Goal: Transaction & Acquisition: Purchase product/service

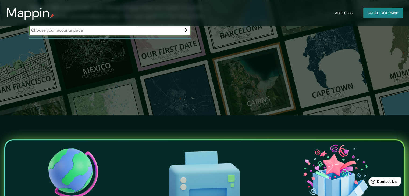
scroll to position [27, 0]
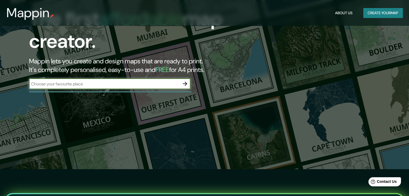
click at [116, 83] on input "text" at bounding box center [104, 84] width 151 height 6
drag, startPoint x: 95, startPoint y: 83, endPoint x: 22, endPoint y: 83, distance: 72.4
click at [22, 83] on div "The first affordable map creator. Mappin lets you create and design maps that a…" at bounding box center [132, 51] width 246 height 87
paste input "[GEOGRAPHIC_DATA]"
type input "[GEOGRAPHIC_DATA]"
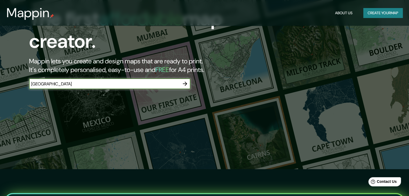
click at [186, 83] on icon "button" at bounding box center [185, 84] width 6 height 6
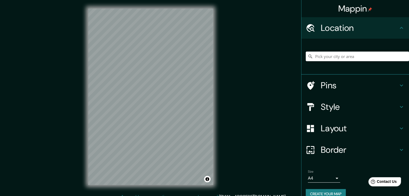
click at [338, 57] on input "Pick your city or area" at bounding box center [357, 57] width 103 height 10
click at [399, 30] on icon at bounding box center [402, 28] width 6 height 6
click at [334, 56] on input "Pick your city or area" at bounding box center [357, 57] width 103 height 10
paste input "[GEOGRAPHIC_DATA], [GEOGRAPHIC_DATA]"
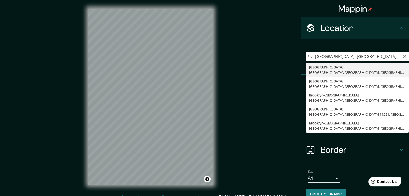
type input "[GEOGRAPHIC_DATA], [GEOGRAPHIC_DATA], [GEOGRAPHIC_DATA], [GEOGRAPHIC_DATA]"
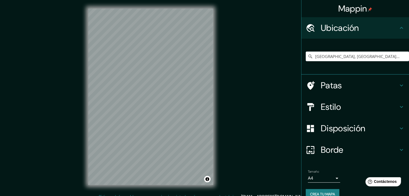
click at [369, 131] on h4 "Disposición" at bounding box center [360, 128] width 78 height 11
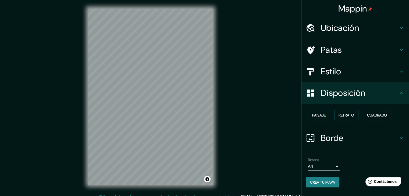
drag, startPoint x: 377, startPoint y: 145, endPoint x: 378, endPoint y: 139, distance: 6.1
click at [377, 141] on div "Borde" at bounding box center [356, 139] width 108 height 22
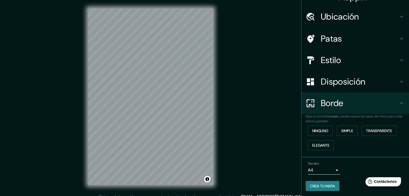
scroll to position [12, 0]
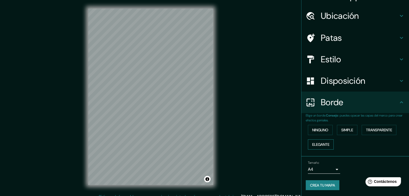
click at [321, 142] on font "Elegante" at bounding box center [320, 144] width 17 height 5
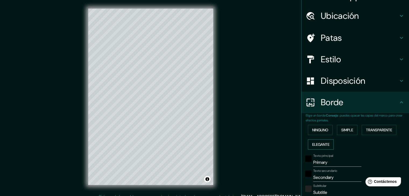
click at [321, 142] on font "Elegante" at bounding box center [320, 144] width 17 height 5
type input "37"
type input "19"
click at [319, 130] on font "Ninguno" at bounding box center [320, 130] width 16 height 5
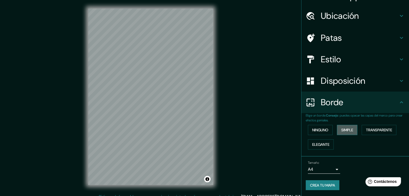
click at [350, 127] on font "Simple" at bounding box center [348, 130] width 12 height 7
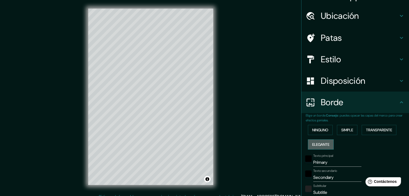
click at [319, 145] on font "Elegante" at bounding box center [320, 144] width 17 height 5
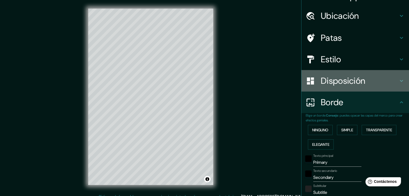
click at [350, 85] on font "Disposición" at bounding box center [343, 80] width 44 height 11
type input "37"
type input "19"
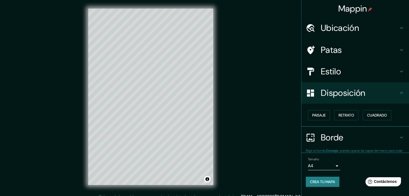
scroll to position [0, 0]
click at [324, 115] on font "Paisaje" at bounding box center [318, 115] width 13 height 5
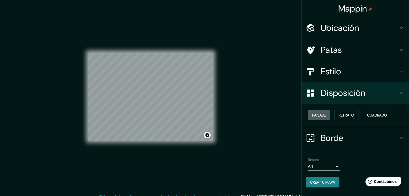
click at [324, 115] on font "Paisaje" at bounding box center [318, 115] width 13 height 5
click at [353, 116] on font "Retrato" at bounding box center [347, 115] width 16 height 5
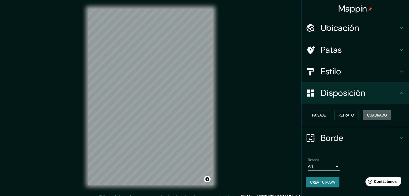
click at [375, 115] on font "Cuadrado" at bounding box center [377, 115] width 20 height 5
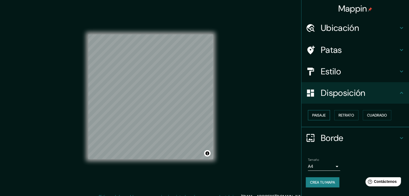
click at [318, 112] on font "Paisaje" at bounding box center [318, 115] width 13 height 7
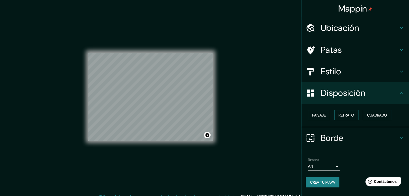
click at [341, 113] on font "Retrato" at bounding box center [347, 115] width 16 height 5
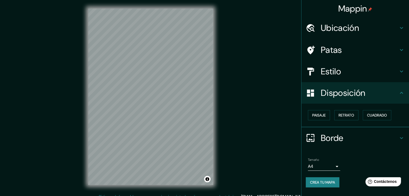
click at [351, 71] on h4 "Estilo" at bounding box center [360, 71] width 78 height 11
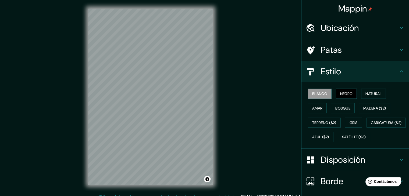
click at [346, 94] on font "Negro" at bounding box center [346, 94] width 13 height 5
click at [317, 108] on font "Amar" at bounding box center [317, 108] width 10 height 5
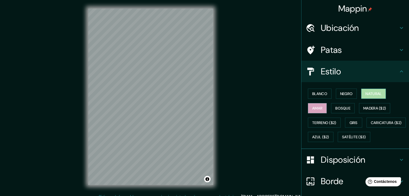
click at [372, 97] on font "Natural" at bounding box center [374, 93] width 16 height 7
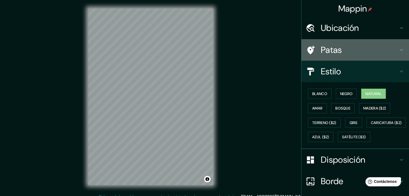
click at [350, 55] on div "Patas" at bounding box center [356, 50] width 108 height 22
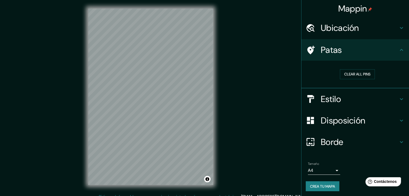
click at [353, 29] on font "Ubicación" at bounding box center [340, 27] width 38 height 11
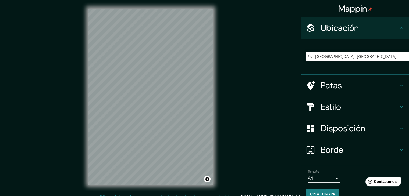
click at [353, 29] on font "Ubicación" at bounding box center [340, 27] width 38 height 11
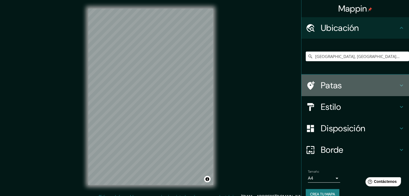
click at [356, 84] on h4 "Patas" at bounding box center [360, 85] width 78 height 11
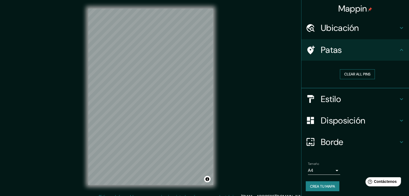
click at [351, 77] on button "Clear all pins" at bounding box center [357, 74] width 35 height 10
click at [310, 49] on icon at bounding box center [310, 49] width 9 height 9
click at [330, 98] on font "Estilo" at bounding box center [331, 99] width 20 height 11
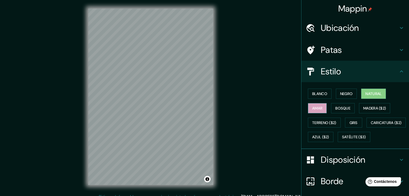
click at [319, 109] on font "Amar" at bounding box center [317, 108] width 10 height 5
click at [339, 105] on font "Bosque" at bounding box center [343, 108] width 15 height 7
click at [366, 95] on font "Natural" at bounding box center [374, 94] width 16 height 5
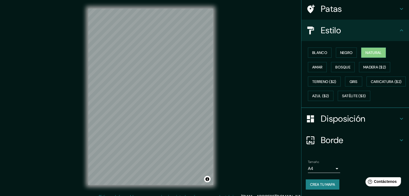
scroll to position [54, 0]
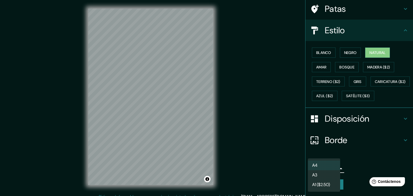
click at [332, 169] on body "Mappin Ubicación [GEOGRAPHIC_DATA], [GEOGRAPHIC_DATA], [GEOGRAPHIC_DATA], [GEOG…" at bounding box center [206, 98] width 413 height 196
click at [316, 175] on font "A3" at bounding box center [314, 176] width 5 height 6
type input "a4"
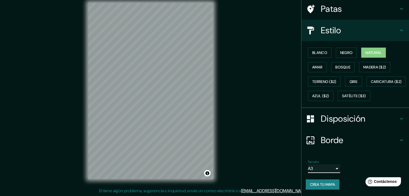
scroll to position [6, 0]
click at [325, 189] on button "Crea tu mapa" at bounding box center [323, 185] width 34 height 10
